Goal: Transaction & Acquisition: Book appointment/travel/reservation

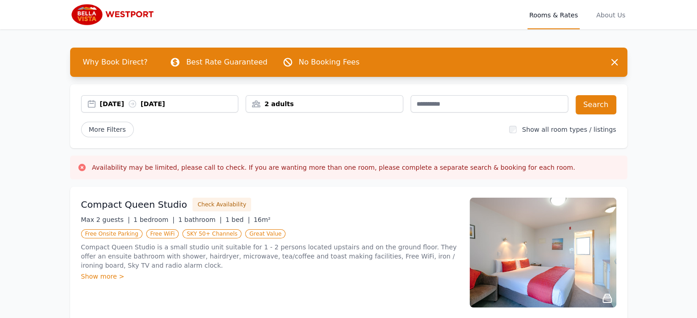
click at [292, 103] on div "2 adults" at bounding box center [324, 103] width 157 height 9
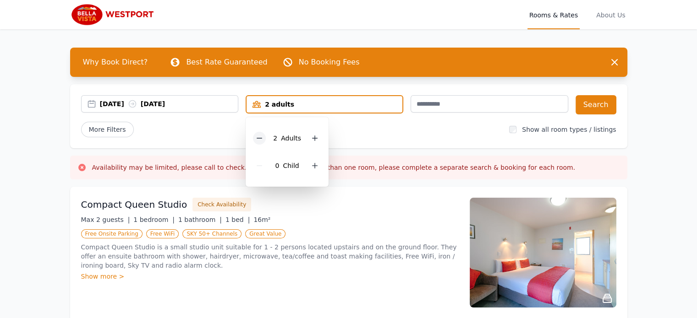
click at [260, 140] on icon at bounding box center [259, 138] width 7 height 7
click at [183, 100] on div "[DATE] [DATE]" at bounding box center [169, 103] width 138 height 9
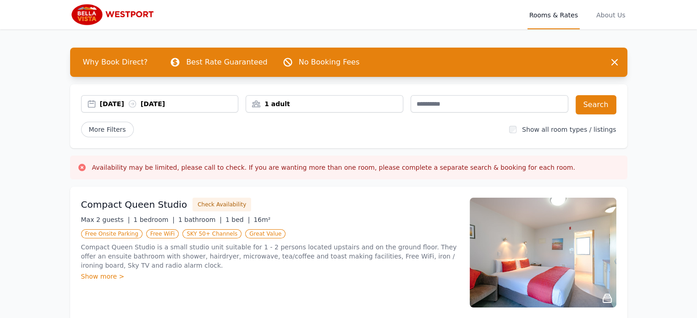
click at [106, 104] on div "[DATE] [DATE]" at bounding box center [169, 103] width 138 height 9
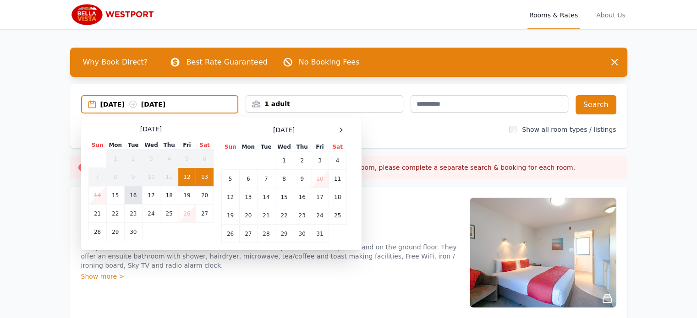
click at [138, 198] on td "16" at bounding box center [133, 195] width 18 height 18
click at [153, 197] on td "17" at bounding box center [151, 195] width 18 height 18
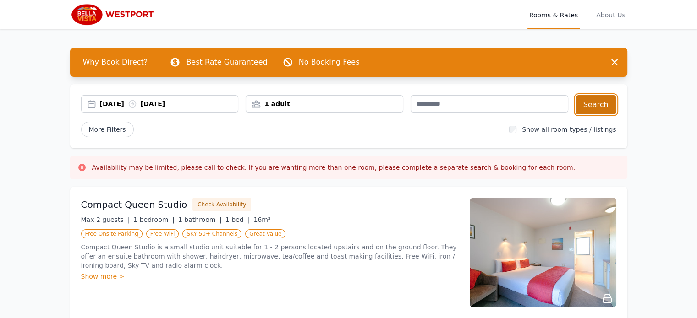
click at [594, 108] on button "Search" at bounding box center [595, 104] width 41 height 19
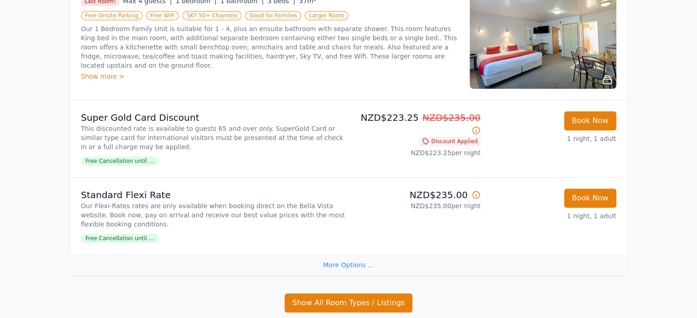
scroll to position [488, 0]
